Goal: Task Accomplishment & Management: Complete application form

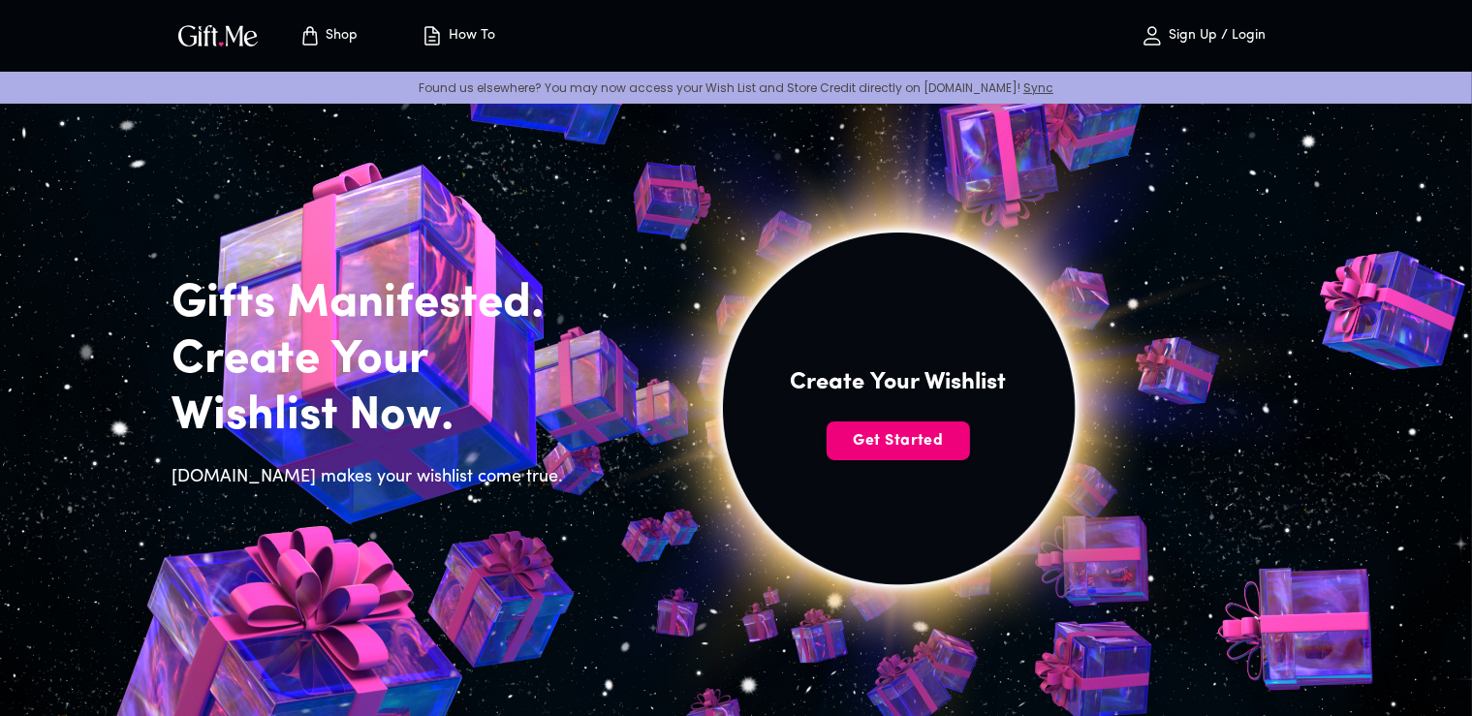
click at [928, 453] on button "Get Started" at bounding box center [898, 441] width 143 height 39
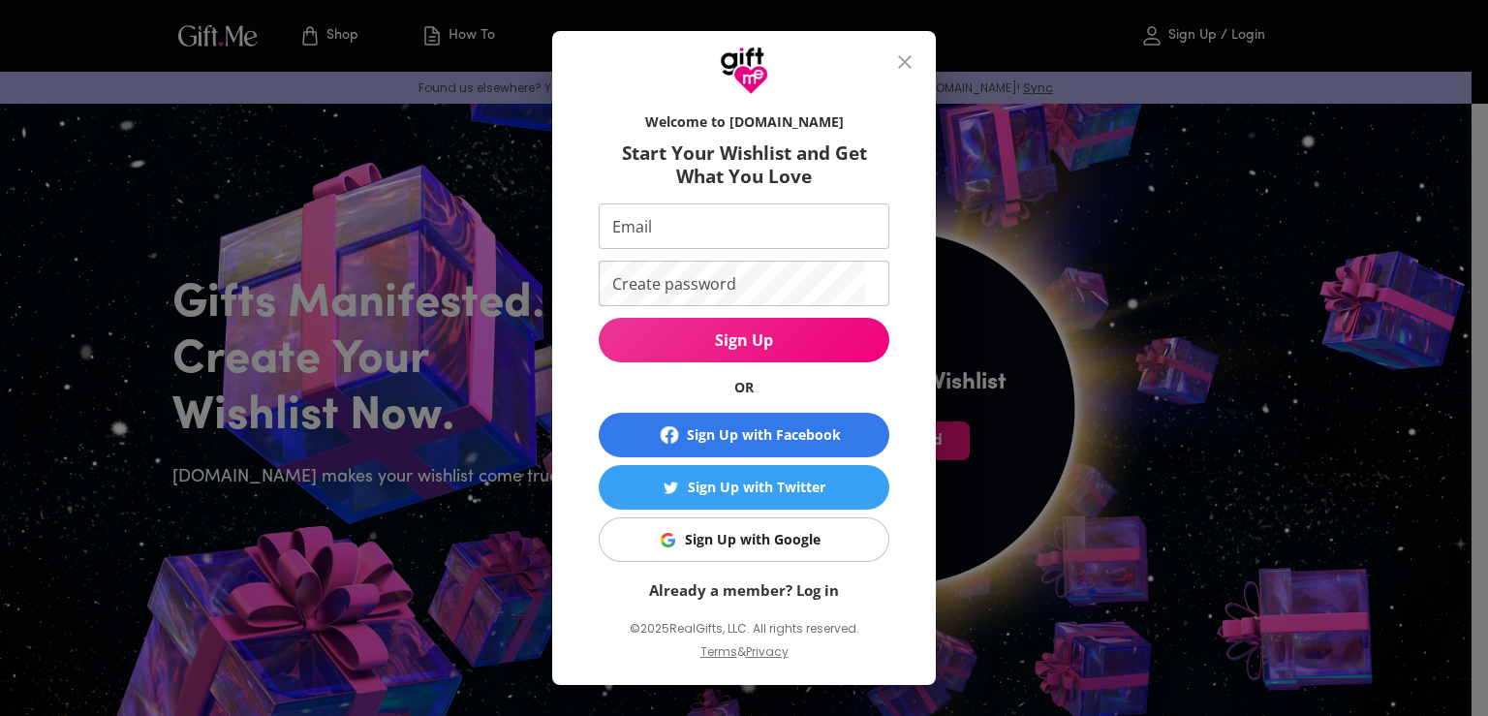
click at [793, 543] on div "Sign Up with Google" at bounding box center [753, 539] width 136 height 21
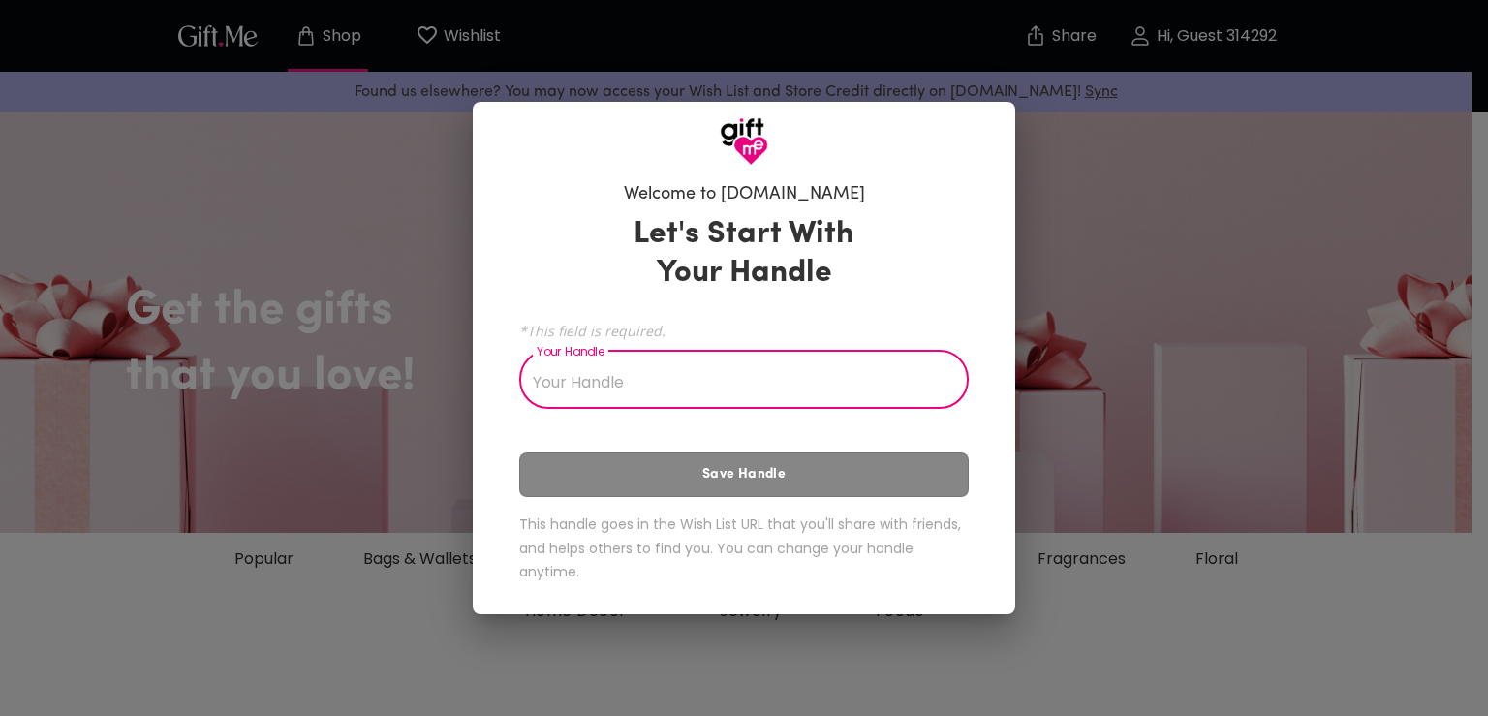
click at [888, 389] on input "Your Handle" at bounding box center [733, 382] width 428 height 54
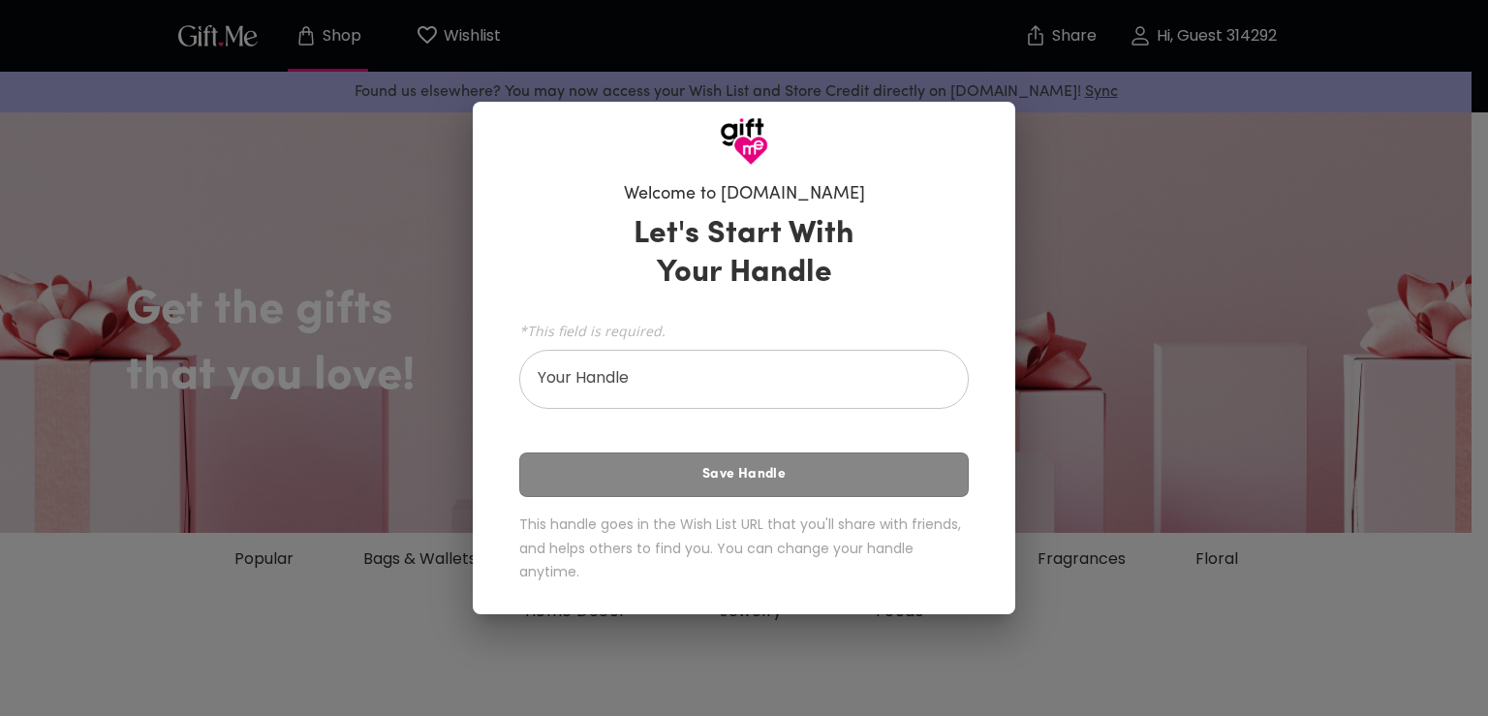
click at [906, 475] on div "Let's Start With Your Handle *This field is required. Your Handle Your Handle S…" at bounding box center [744, 402] width 450 height 392
click at [877, 404] on input "Your Handle" at bounding box center [733, 382] width 428 height 54
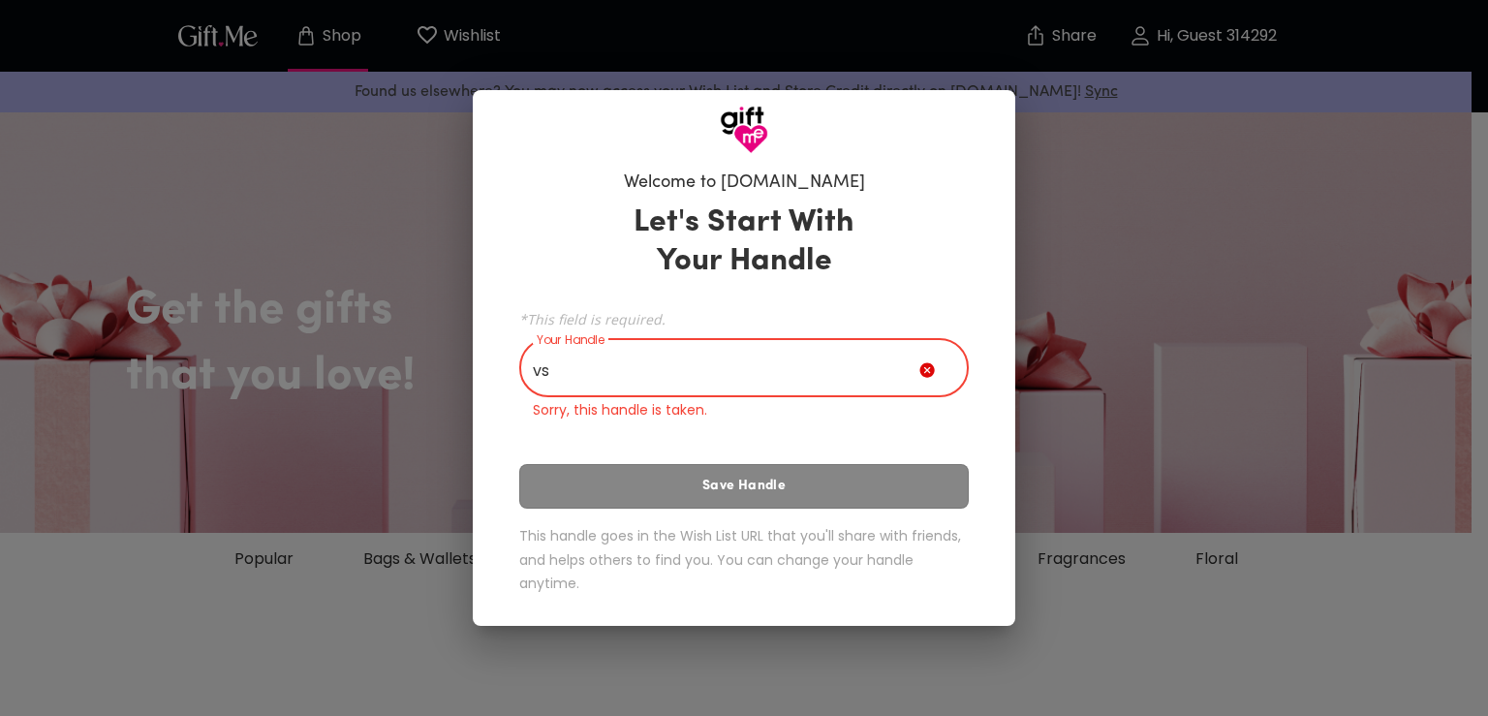
type input "v"
type input "W"
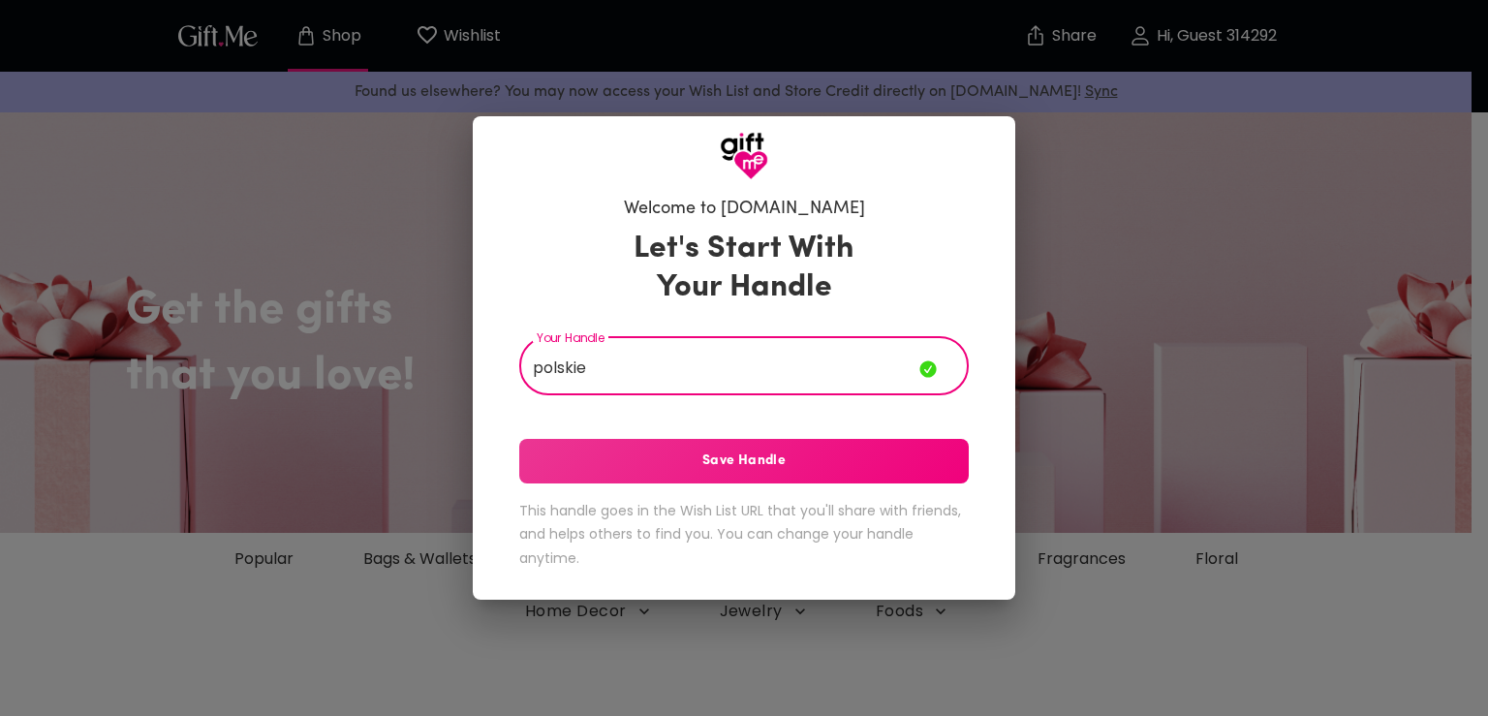
type input "polskie"
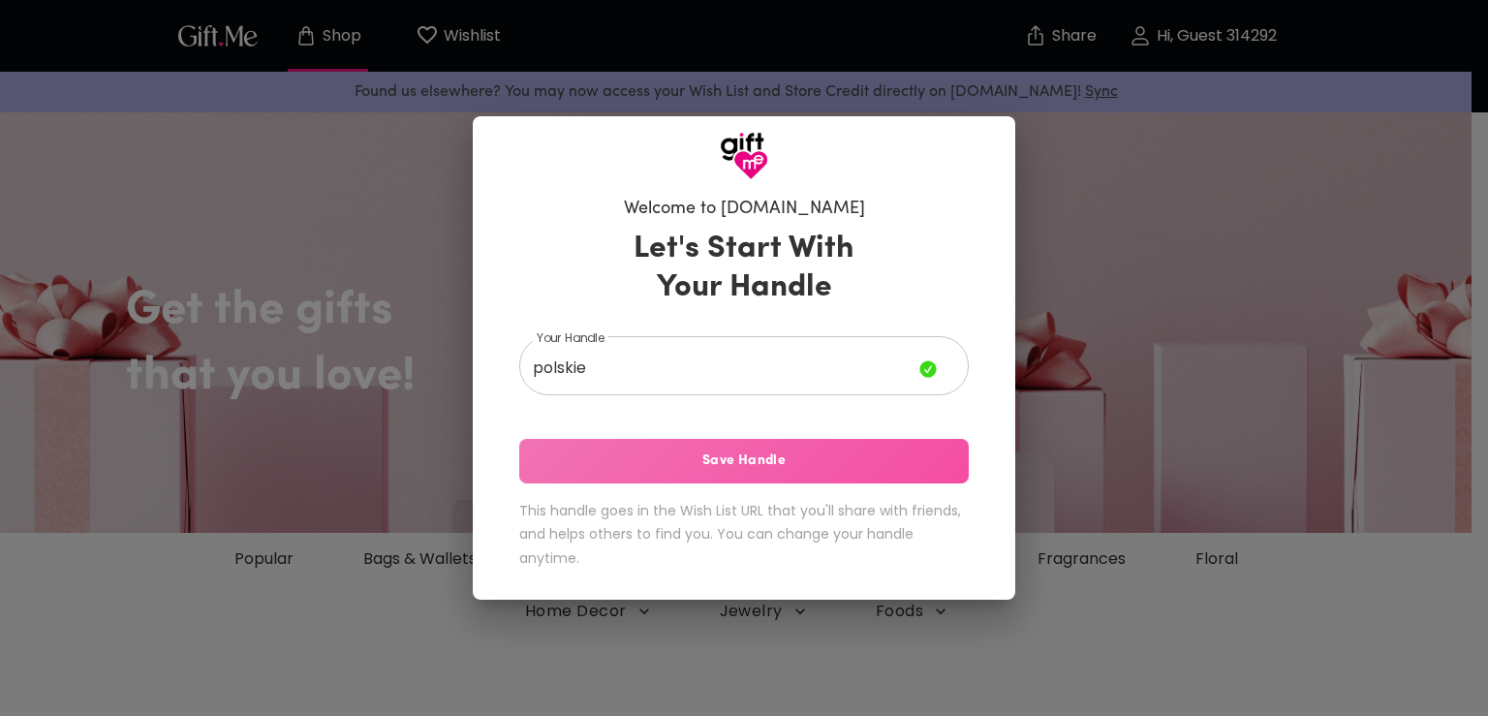
click at [823, 452] on span "Save Handle" at bounding box center [744, 461] width 450 height 21
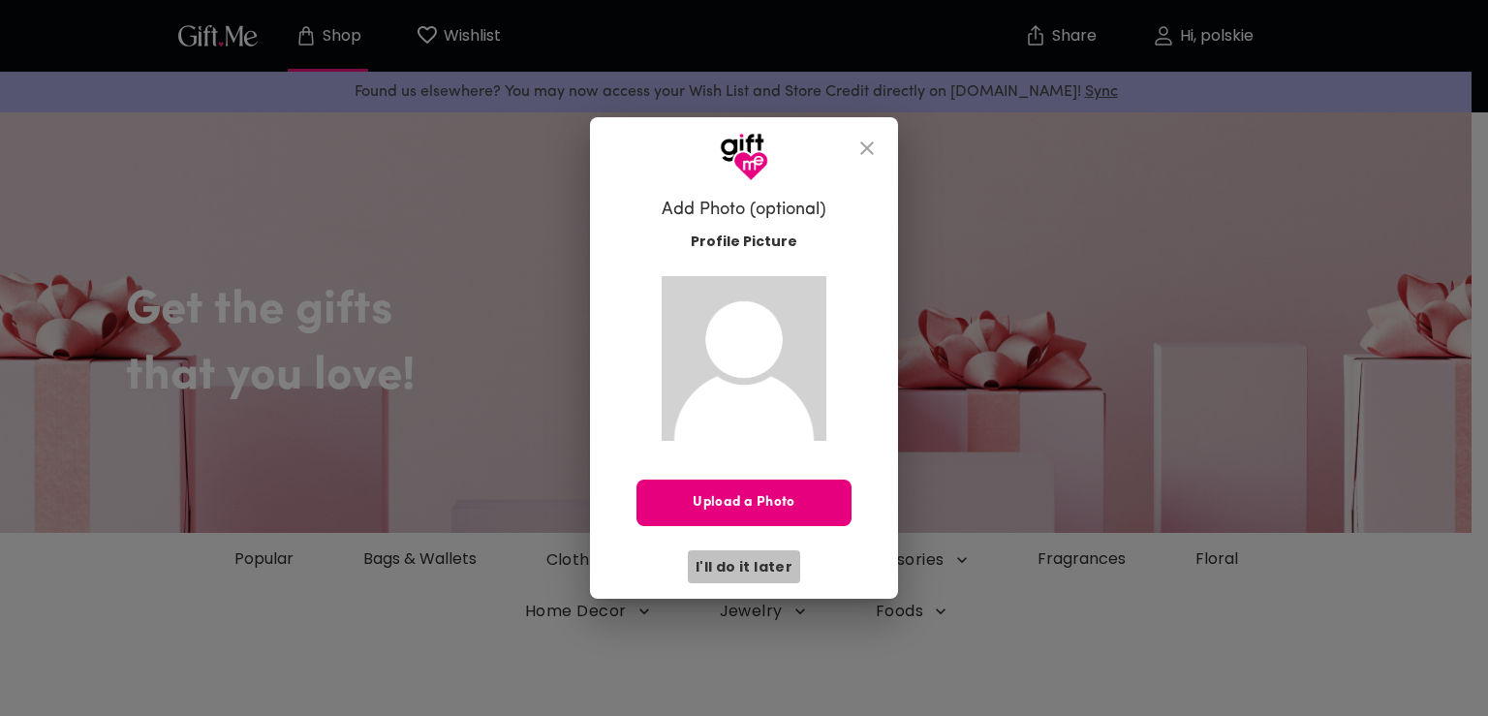
click at [759, 569] on span "I'll do it later" at bounding box center [744, 566] width 97 height 21
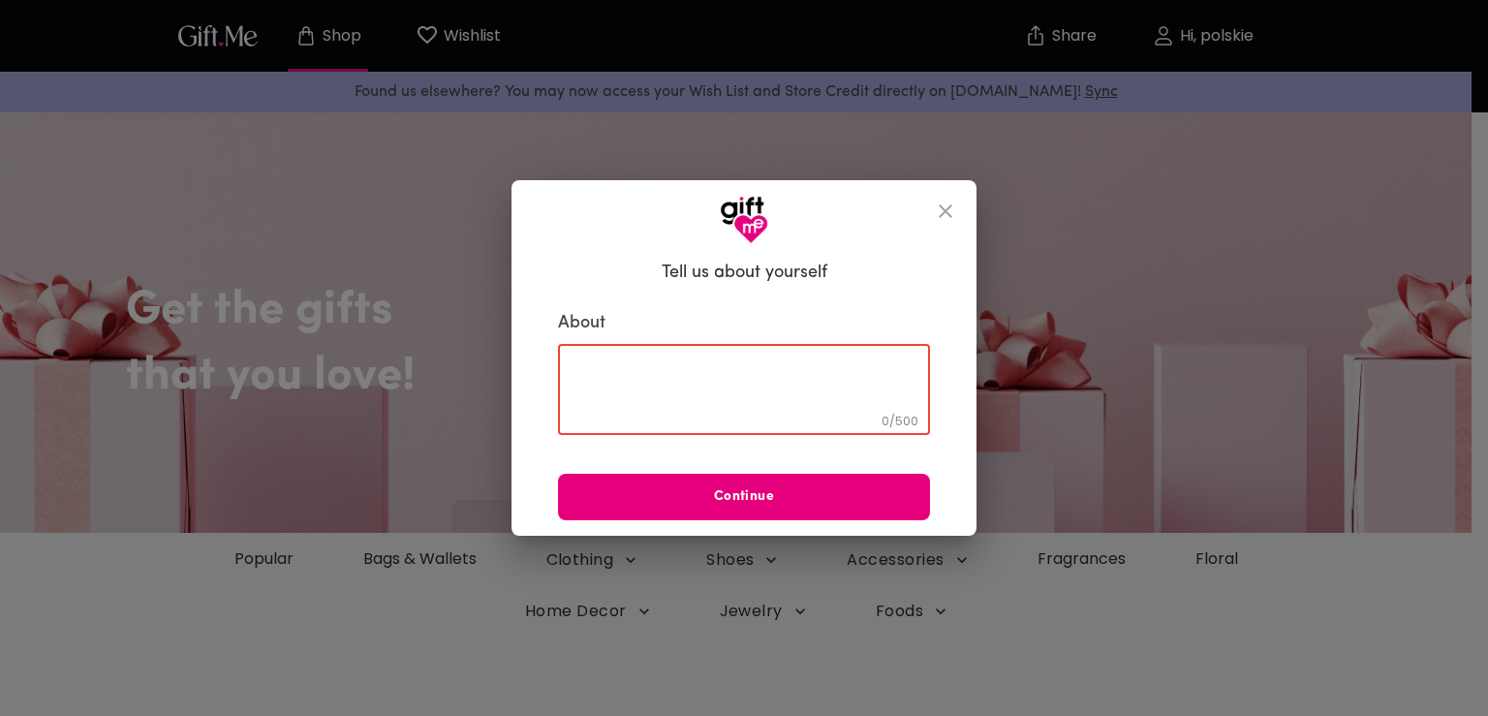
click at [806, 400] on textarea at bounding box center [744, 389] width 345 height 55
click at [948, 221] on icon "close" at bounding box center [945, 211] width 23 height 23
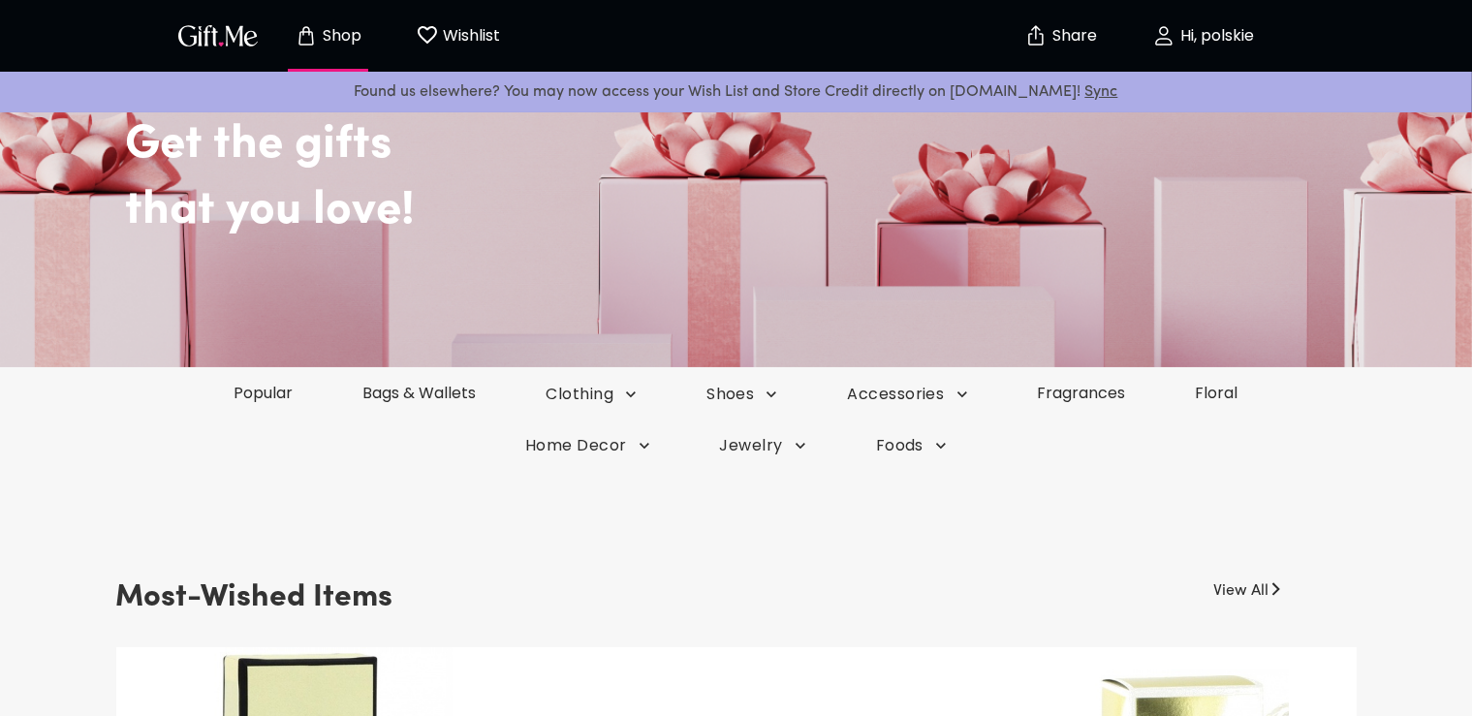
scroll to position [306, 0]
